Goal: Task Accomplishment & Management: Complete application form

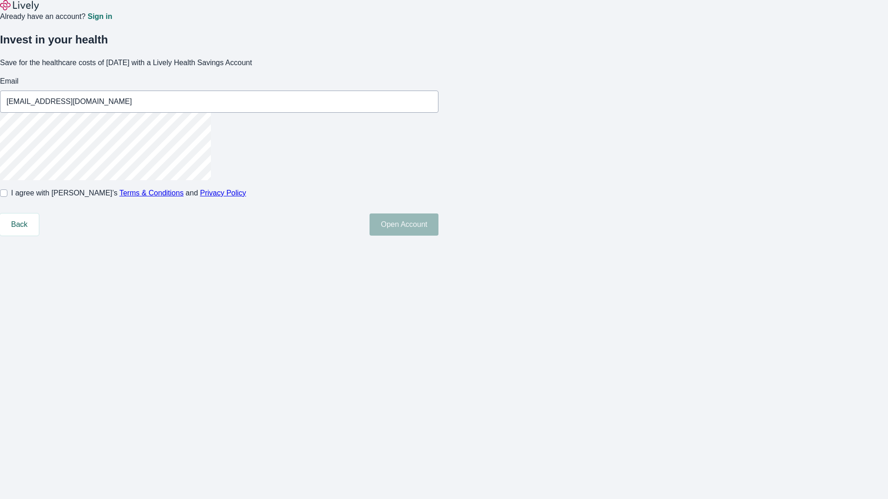
click at [7, 197] on input "I agree with Lively’s Terms & Conditions and Privacy Policy" at bounding box center [3, 193] width 7 height 7
checkbox input "true"
click at [438, 236] on button "Open Account" at bounding box center [403, 225] width 69 height 22
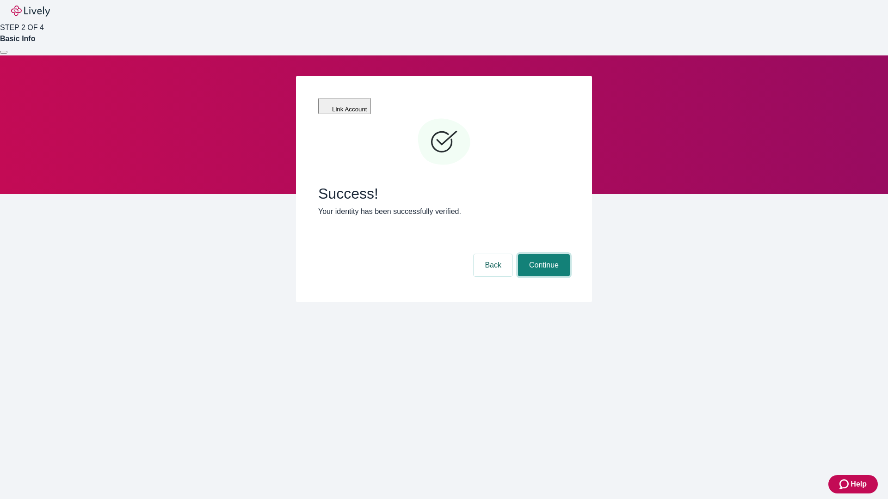
click at [542, 254] on button "Continue" at bounding box center [544, 265] width 52 height 22
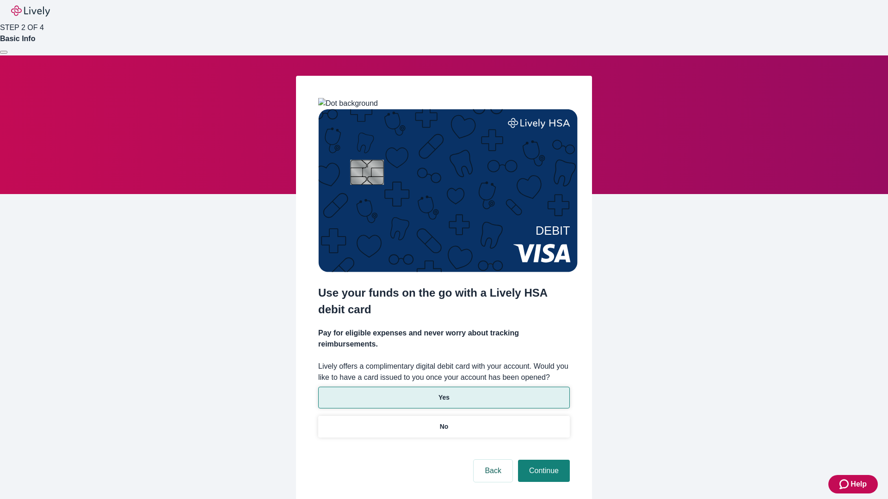
click at [443, 393] on p "Yes" at bounding box center [443, 398] width 11 height 10
click at [542, 460] on button "Continue" at bounding box center [544, 471] width 52 height 22
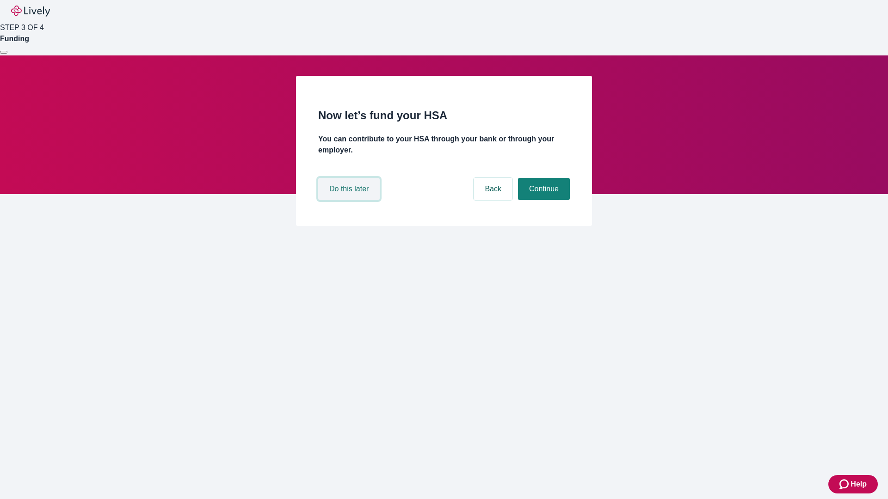
click at [350, 200] on button "Do this later" at bounding box center [348, 189] width 61 height 22
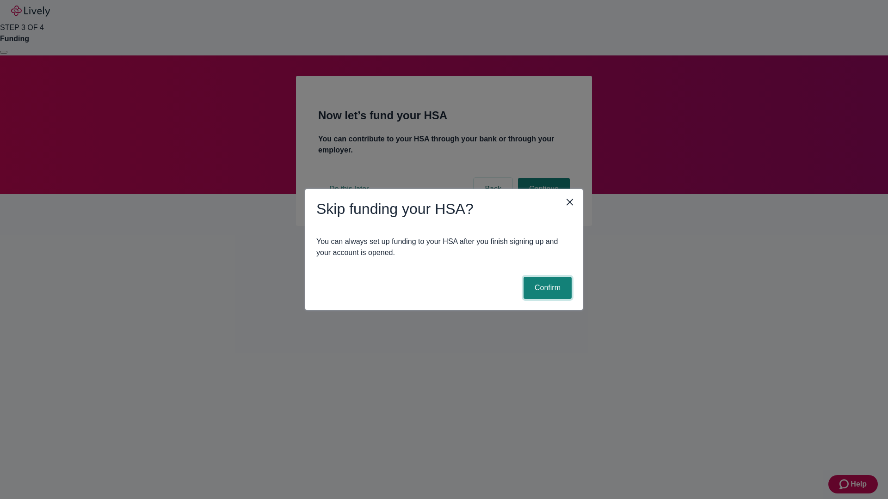
click at [546, 288] on button "Confirm" at bounding box center [547, 288] width 48 height 22
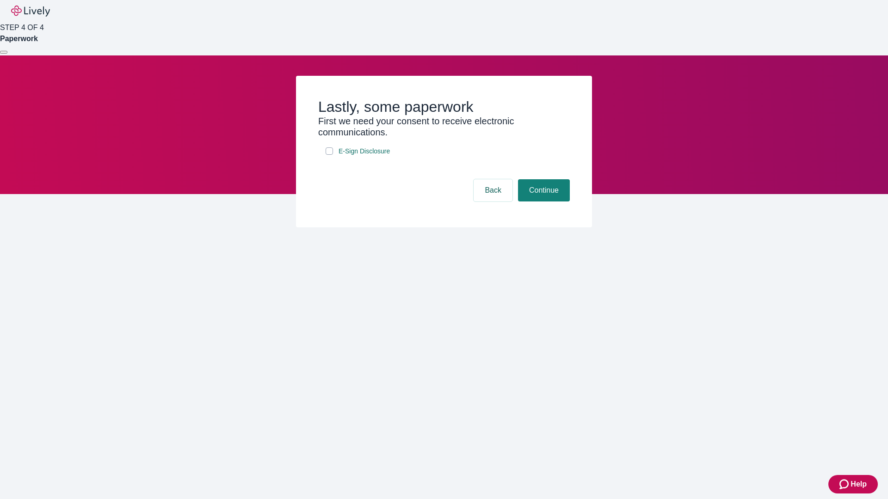
click at [329, 155] on input "E-Sign Disclosure" at bounding box center [328, 150] width 7 height 7
checkbox input "true"
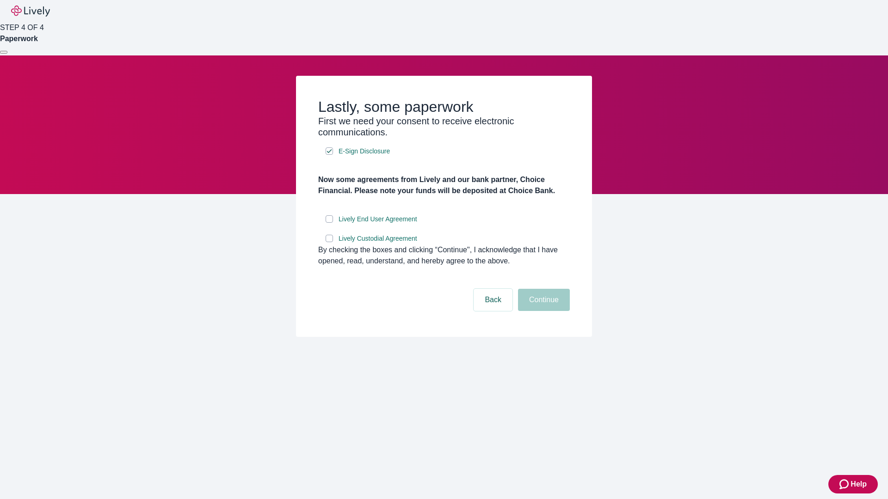
click at [329, 223] on input "Lively End User Agreement" at bounding box center [328, 218] width 7 height 7
checkbox input "true"
click at [329, 242] on input "Lively Custodial Agreement" at bounding box center [328, 238] width 7 height 7
checkbox input "true"
click at [542, 311] on button "Continue" at bounding box center [544, 300] width 52 height 22
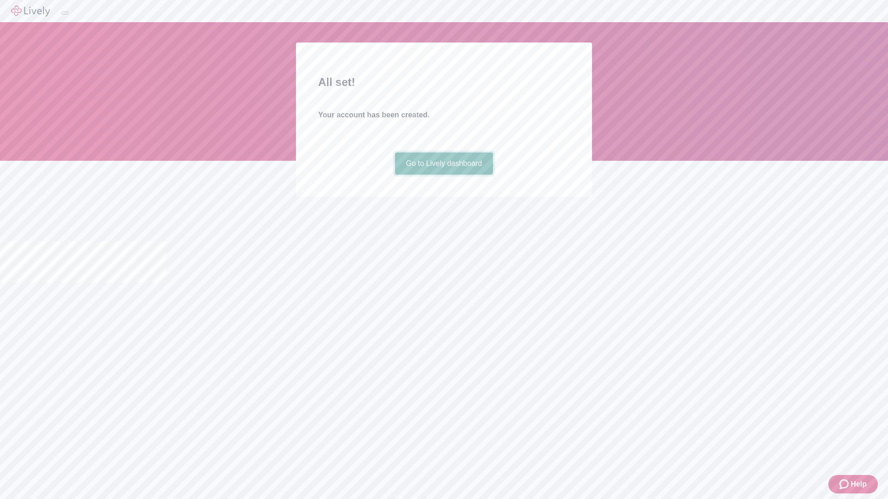
click at [443, 175] on link "Go to Lively dashboard" at bounding box center [444, 164] width 98 height 22
